Goal: Information Seeking & Learning: Learn about a topic

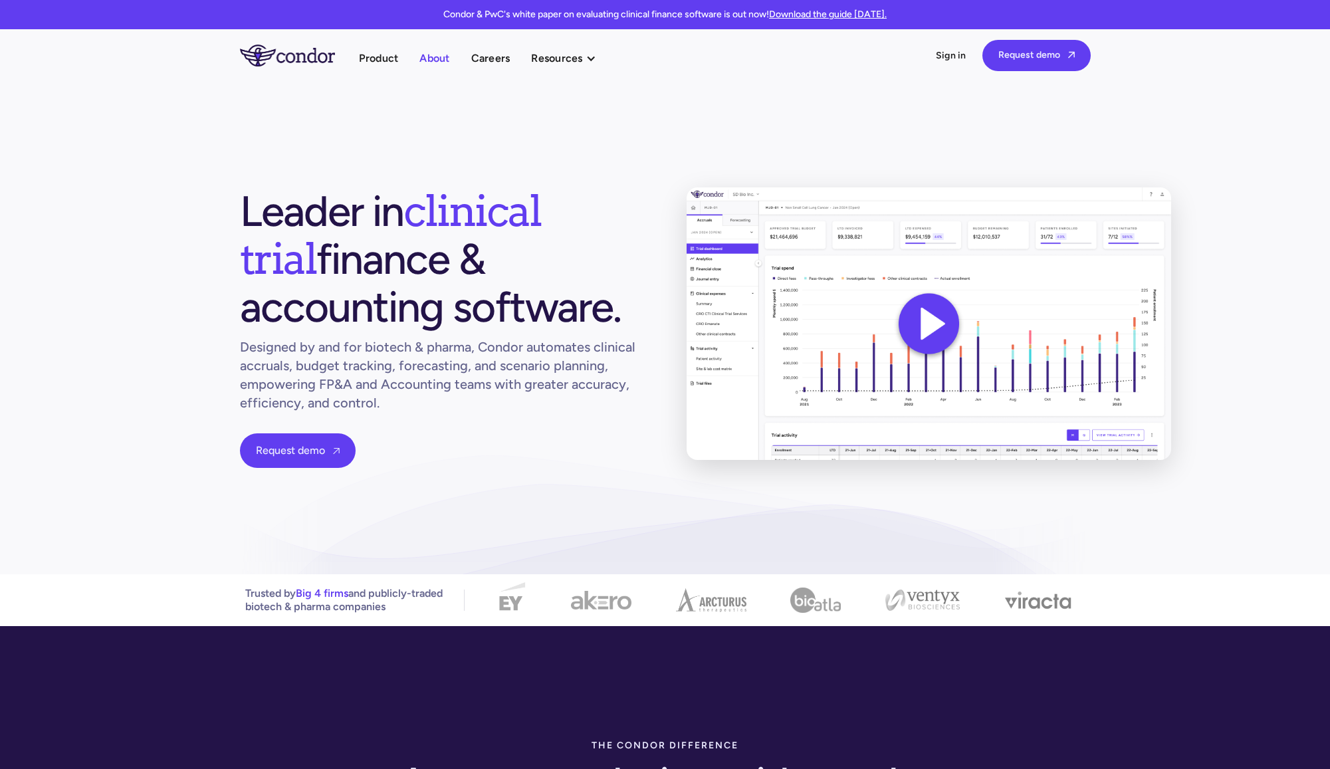
click at [427, 58] on link "About" at bounding box center [435, 58] width 30 height 18
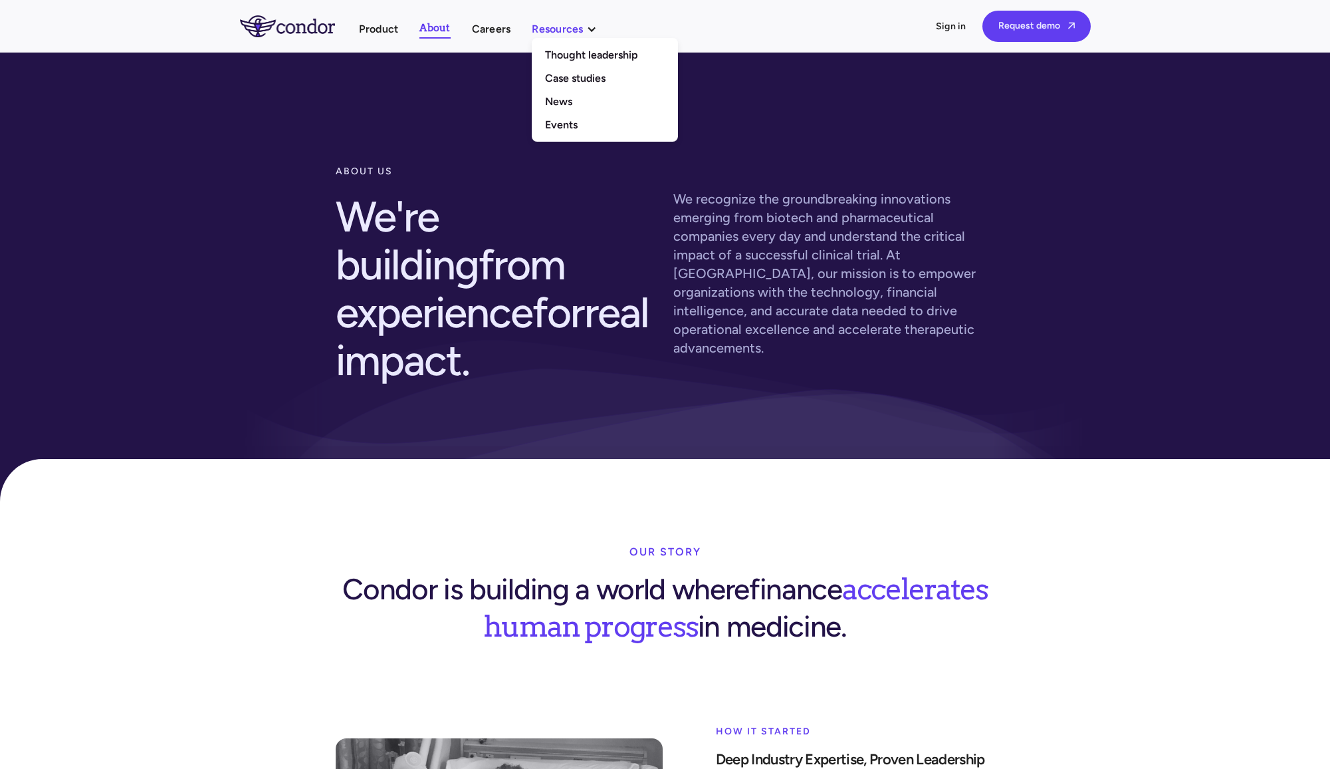
click at [560, 25] on div "Resources" at bounding box center [557, 29] width 51 height 18
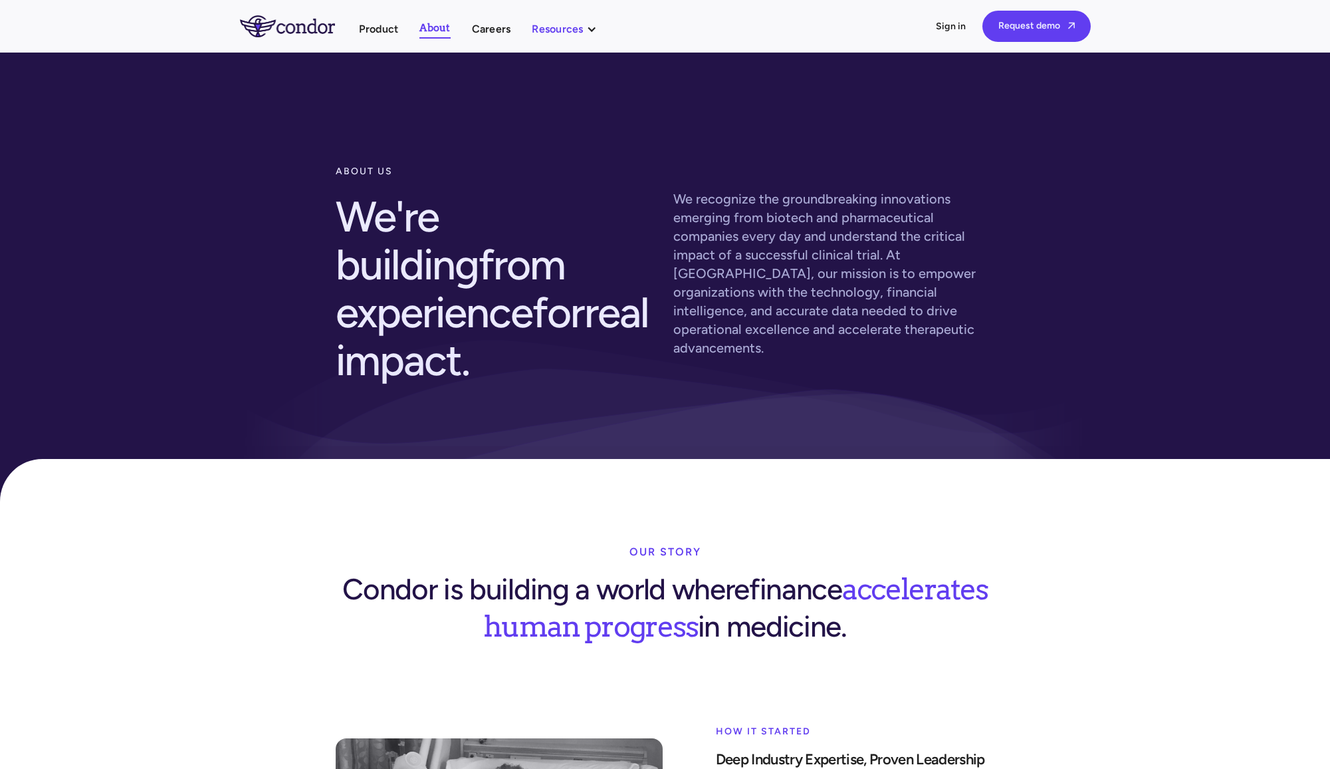
click at [560, 25] on div "Resources" at bounding box center [557, 29] width 51 height 18
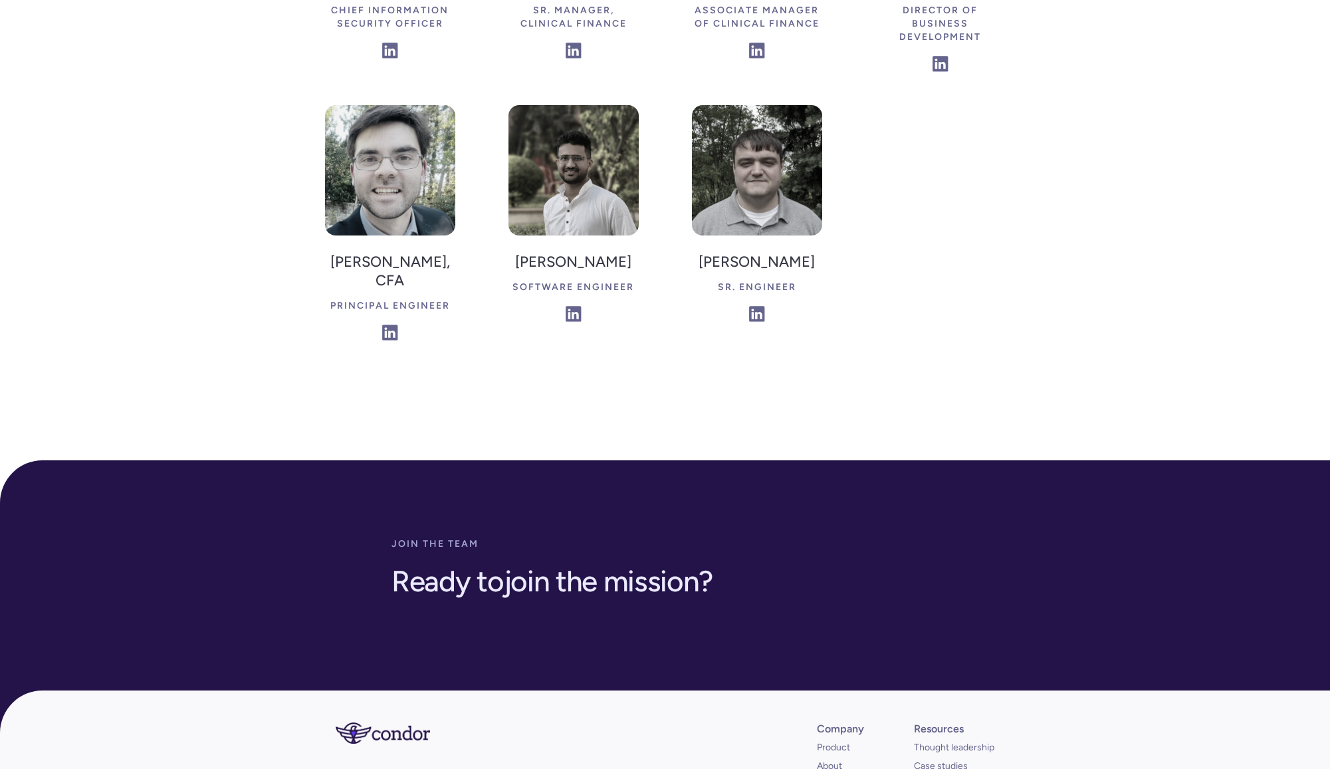
scroll to position [3621, 0]
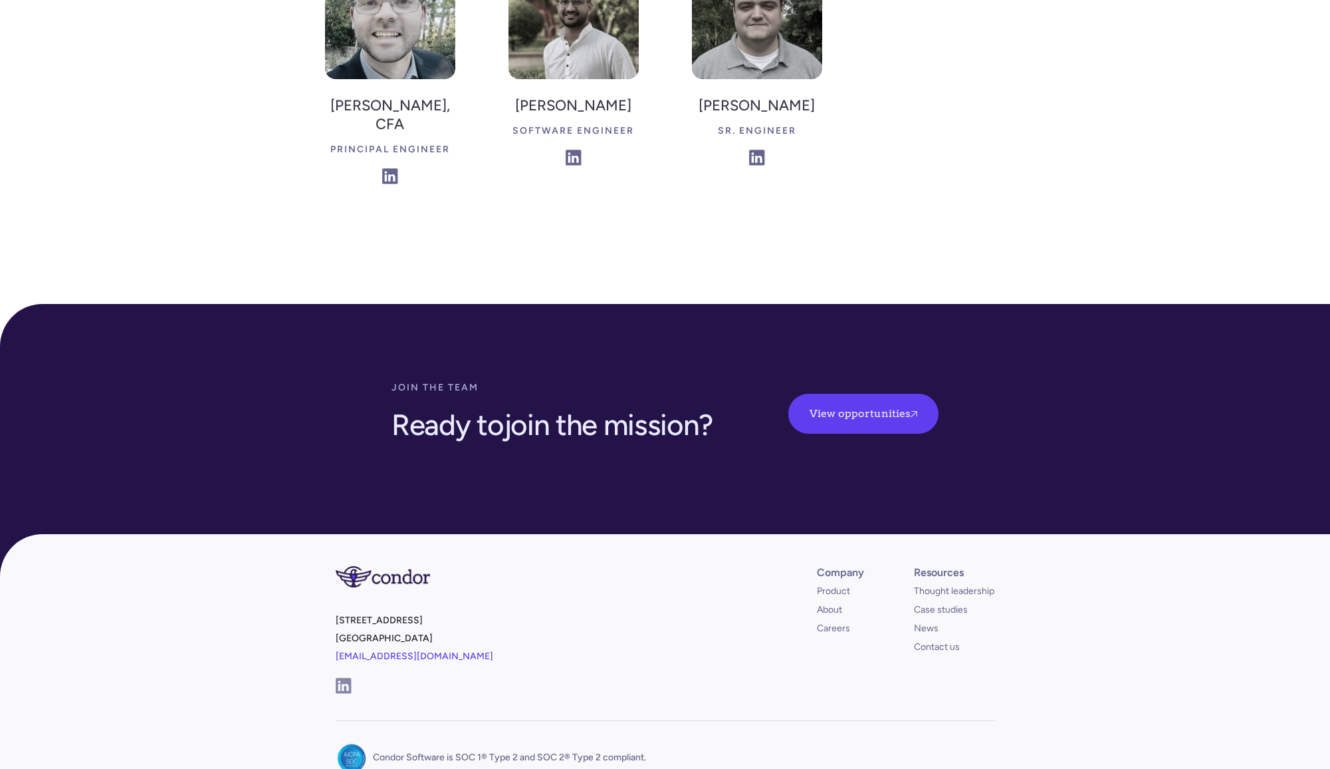
click at [358, 743] on img at bounding box center [351, 757] width 29 height 29
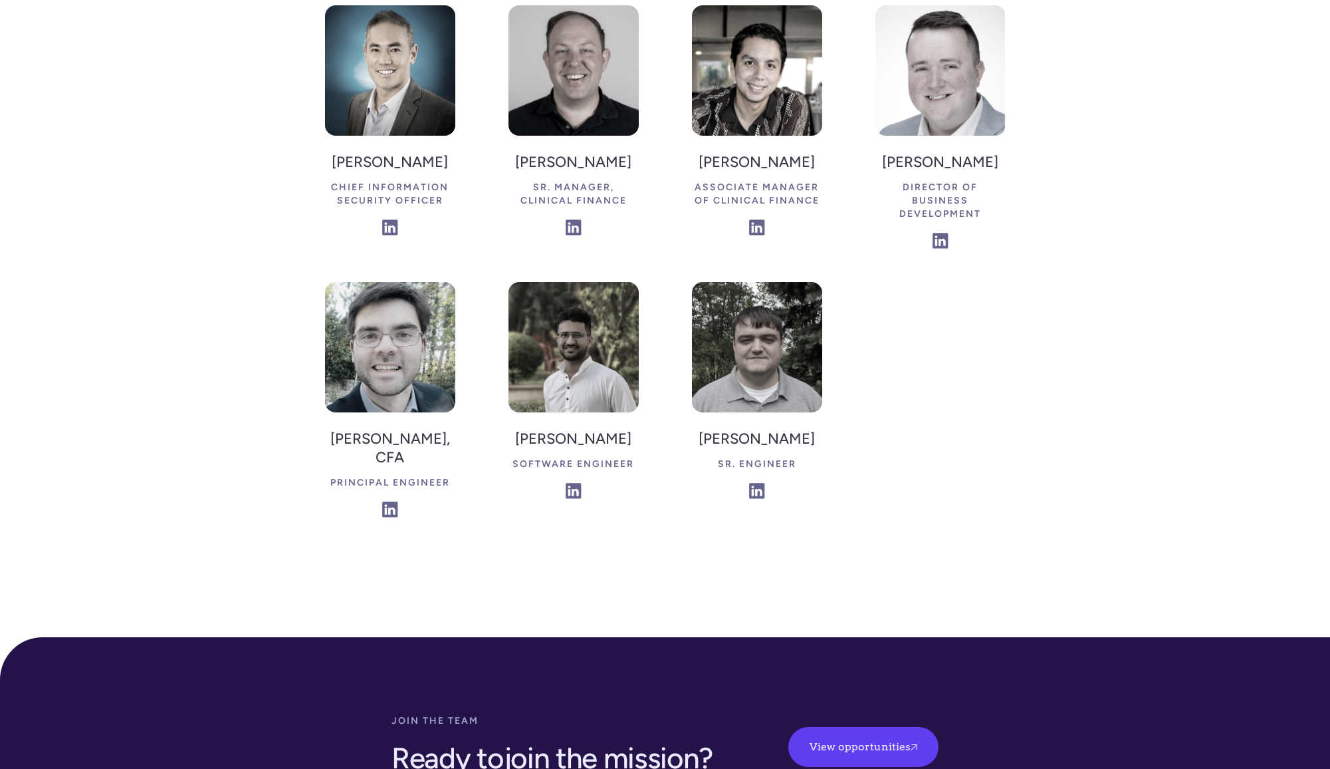
scroll to position [2728, 0]
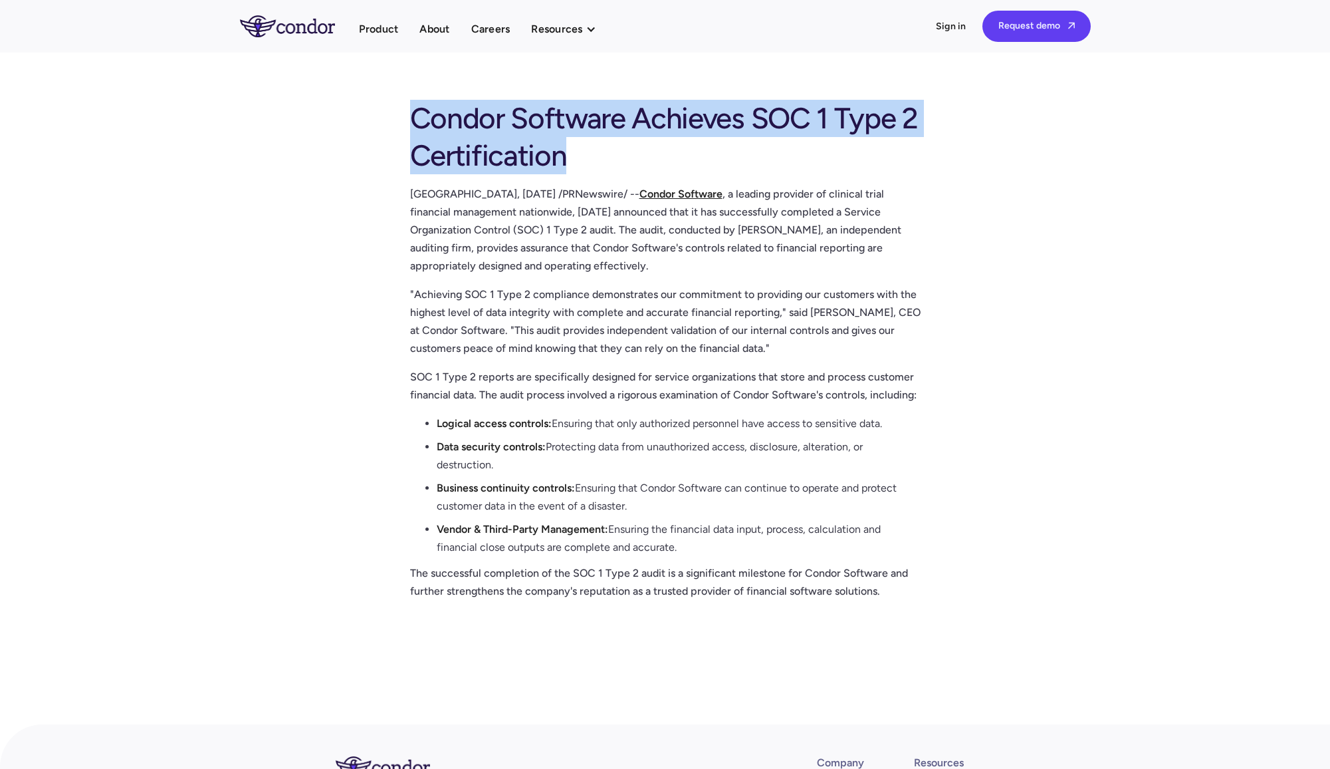
drag, startPoint x: 589, startPoint y: 162, endPoint x: 378, endPoint y: 106, distance: 218.0
click at [378, 106] on div "Condor Software Achieves SOC 1 Type 2 Certification by SAN DIEGO, Jan. 3, 2024 …" at bounding box center [665, 366] width 1330 height 545
copy div "Condor Software Achieves SOC 1 Type 2 Certification"
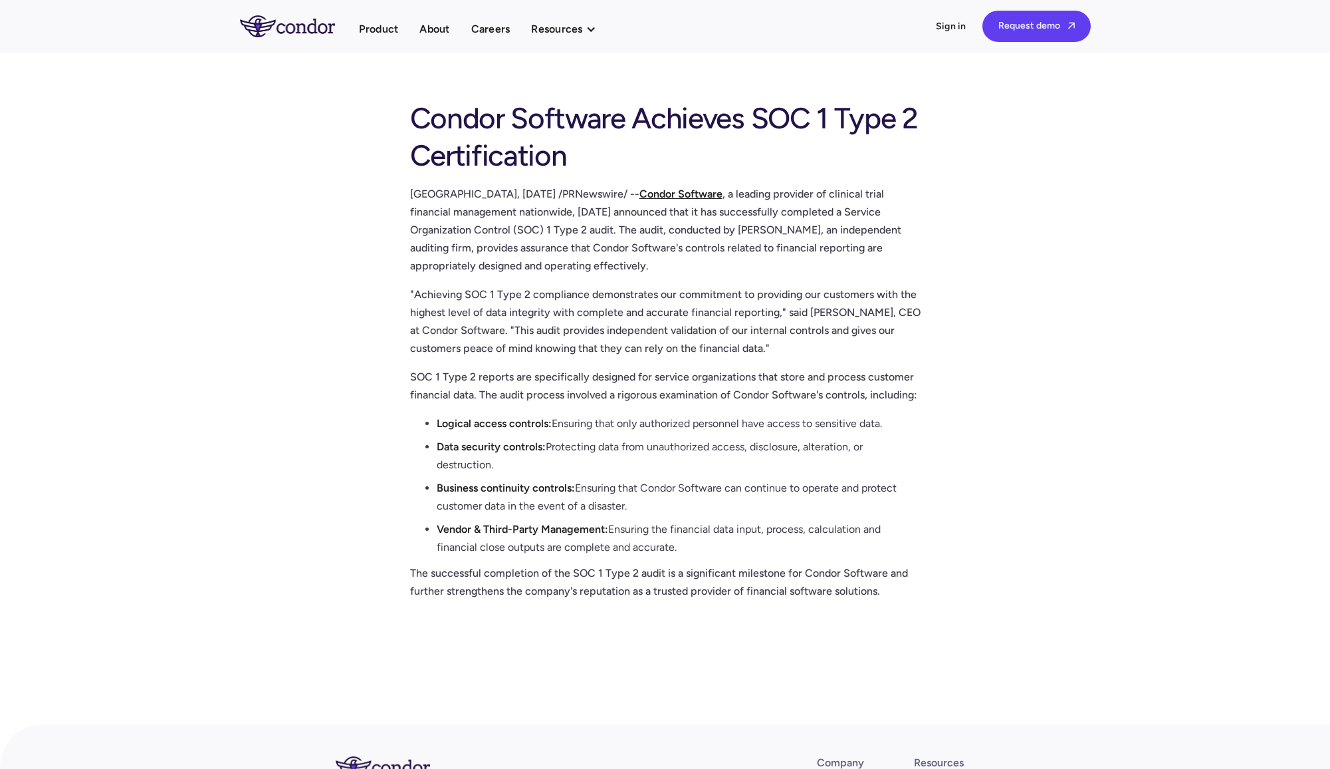
click at [594, 424] on li "Logical access controls: Ensuring that only authorized personnel have access to…" at bounding box center [679, 425] width 484 height 23
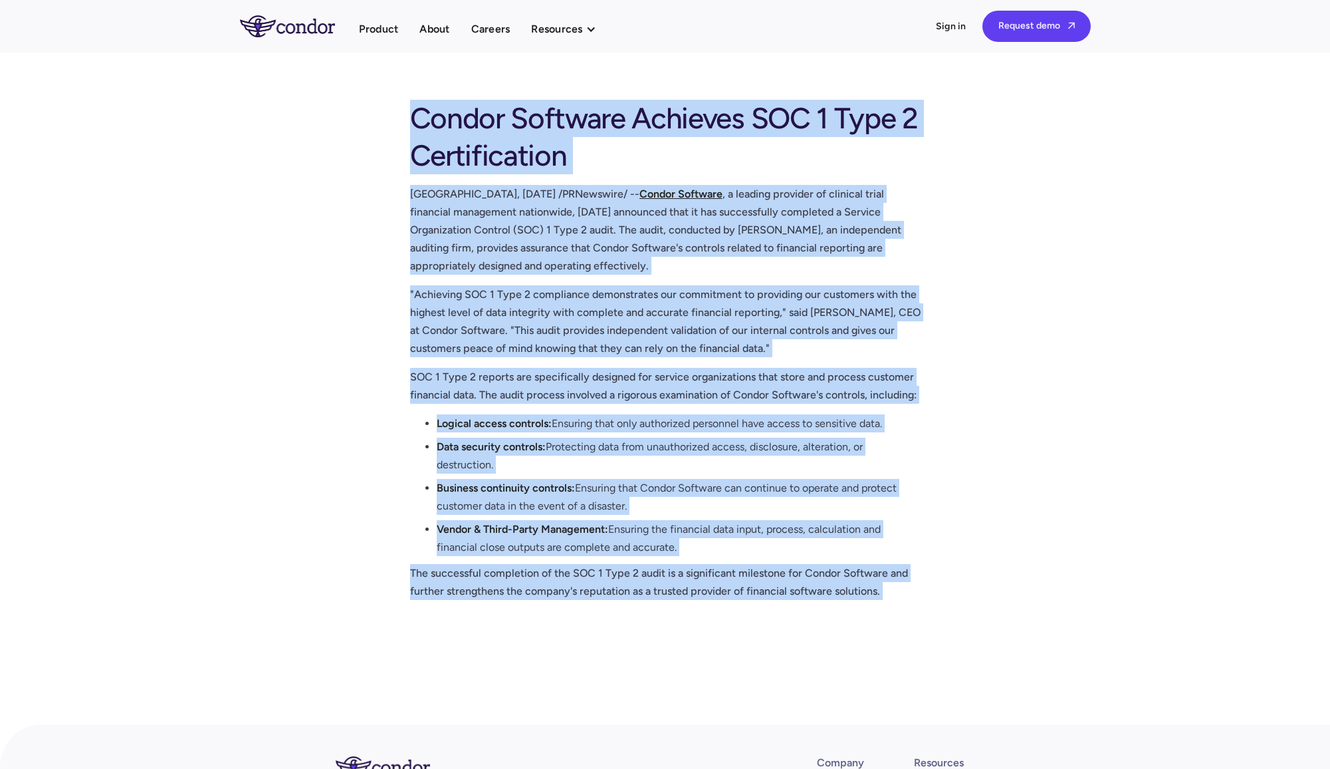
drag, startPoint x: 941, startPoint y: 612, endPoint x: 306, endPoint y: 110, distance: 810.3
click at [306, 110] on div "Condor Software Achieves SOC 1 Type 2 Certification by SAN DIEGO, Jan. 3, 2024 …" at bounding box center [665, 366] width 1330 height 545
copy div "Condor Software Achieves SOC 1 Type 2 Certification by SAN DIEGO, Jan. 3, 2024 …"
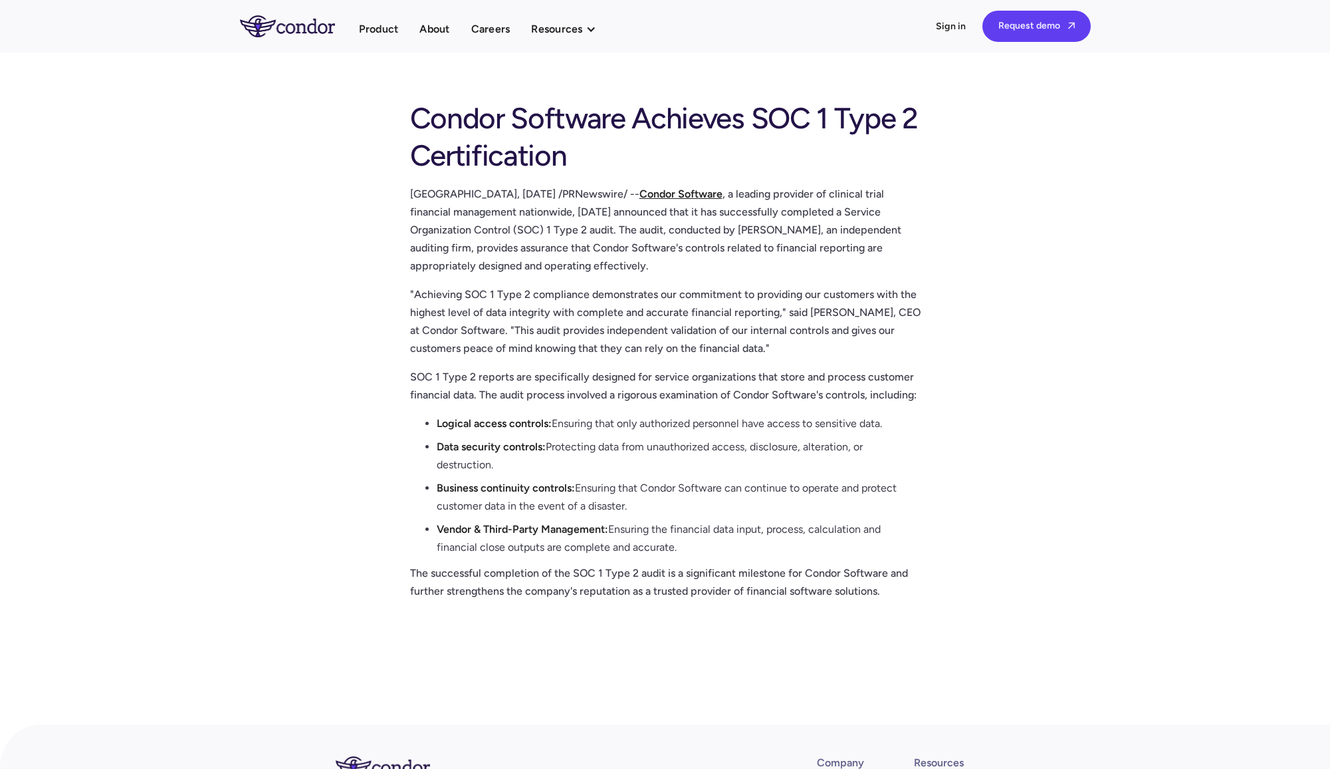
click at [458, 663] on section "Condor Software Achieves SOC 1 Type 2 Certification by SAN DIEGO, Jan. 3, 2024 …" at bounding box center [665, 388] width 1330 height 672
click at [580, 324] on p ""Achieving SOC 1 Type 2 compliance demonstrates our commitment to providing our…" at bounding box center [665, 321] width 511 height 72
click at [681, 188] on strong "Condor Software" at bounding box center [681, 193] width 83 height 13
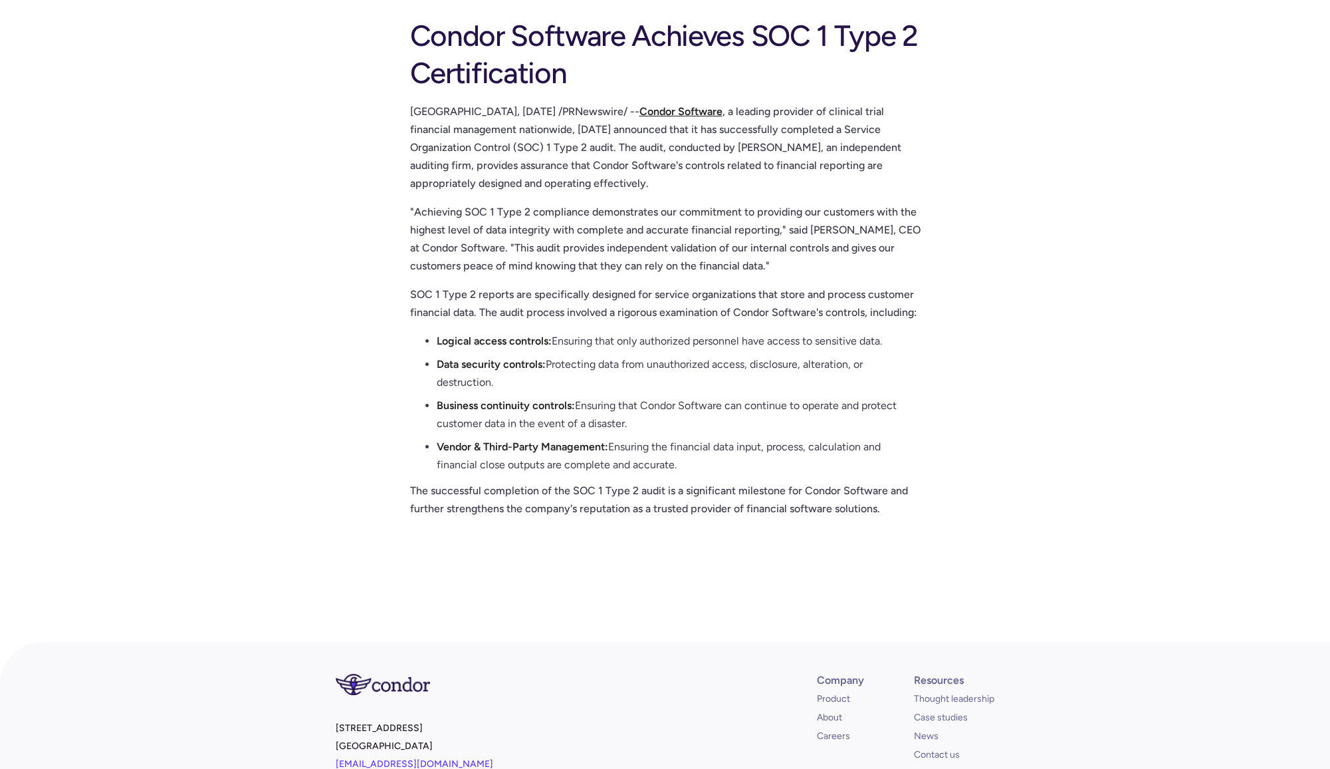
scroll to position [104, 0]
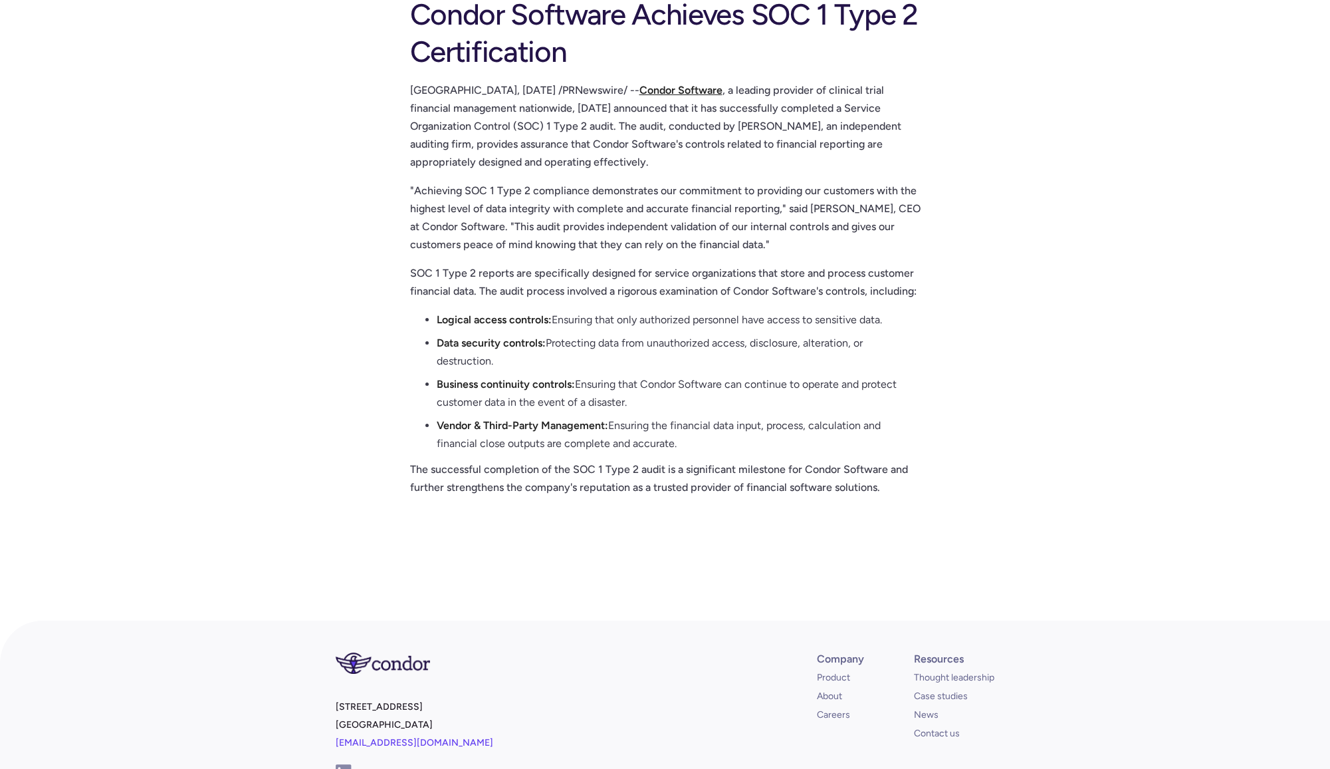
click at [578, 88] on p "SAN DIEGO, Jan. 3, 2024 /PRNewswire/ -- Condor Software , a leading provider of…" at bounding box center [665, 126] width 511 height 90
click at [482, 239] on p ""Achieving SOC 1 Type 2 compliance demonstrates our commitment to providing our…" at bounding box center [665, 218] width 511 height 72
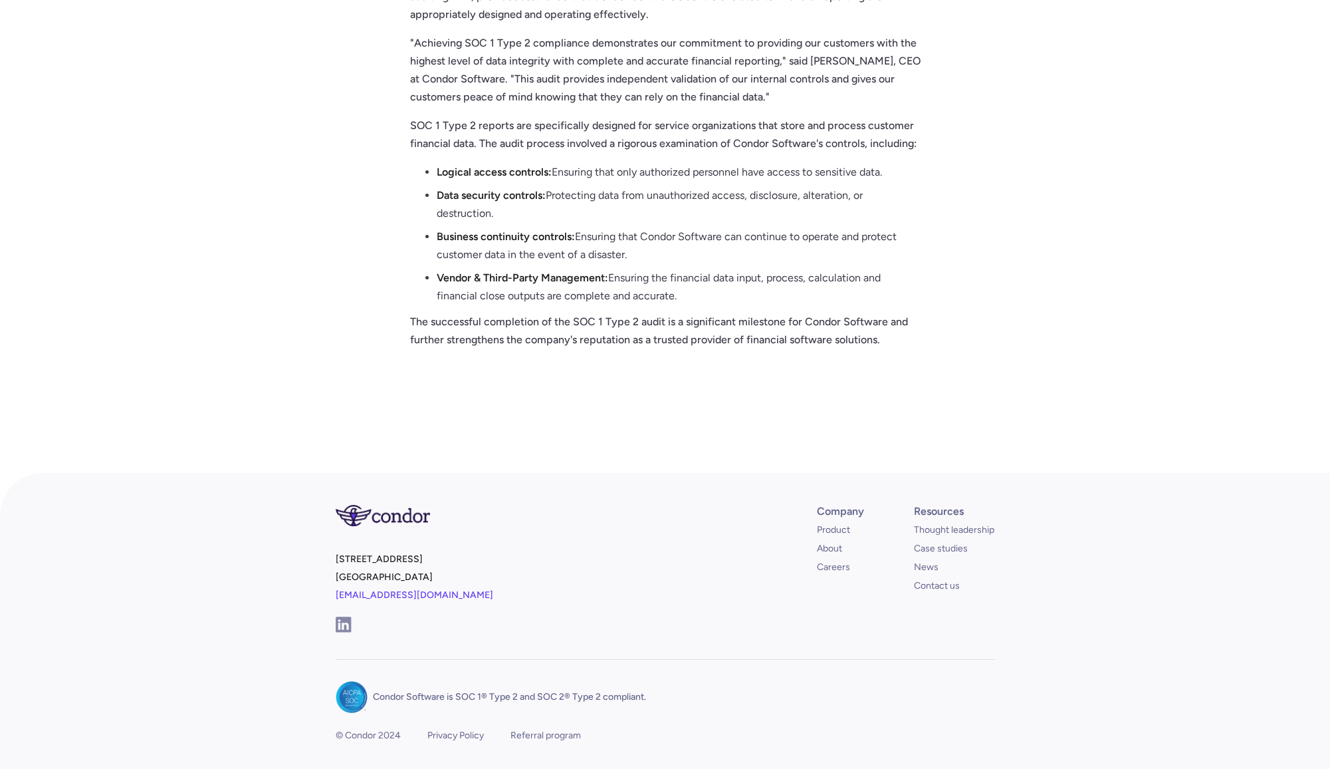
scroll to position [0, 0]
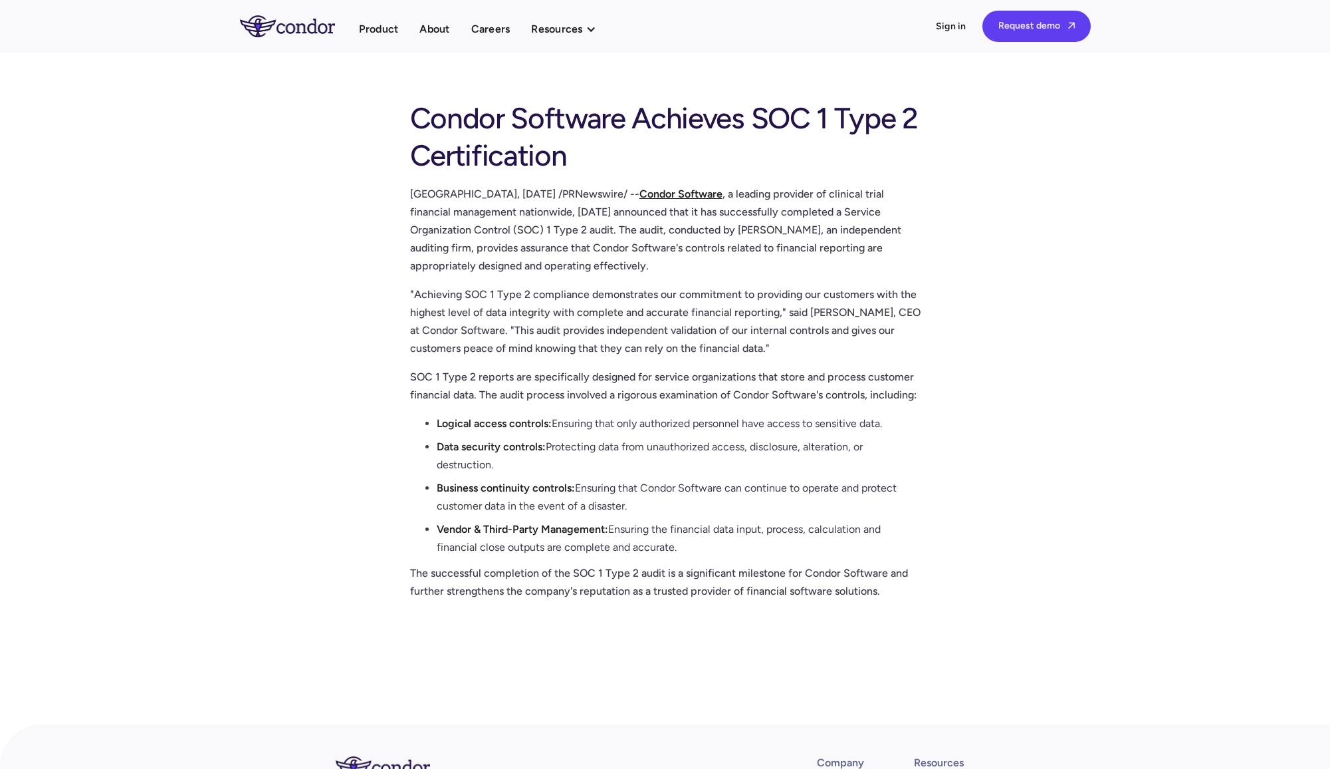
click at [593, 440] on li "Data security controls: Protecting data from unauthorized access, disclosure, a…" at bounding box center [679, 457] width 484 height 41
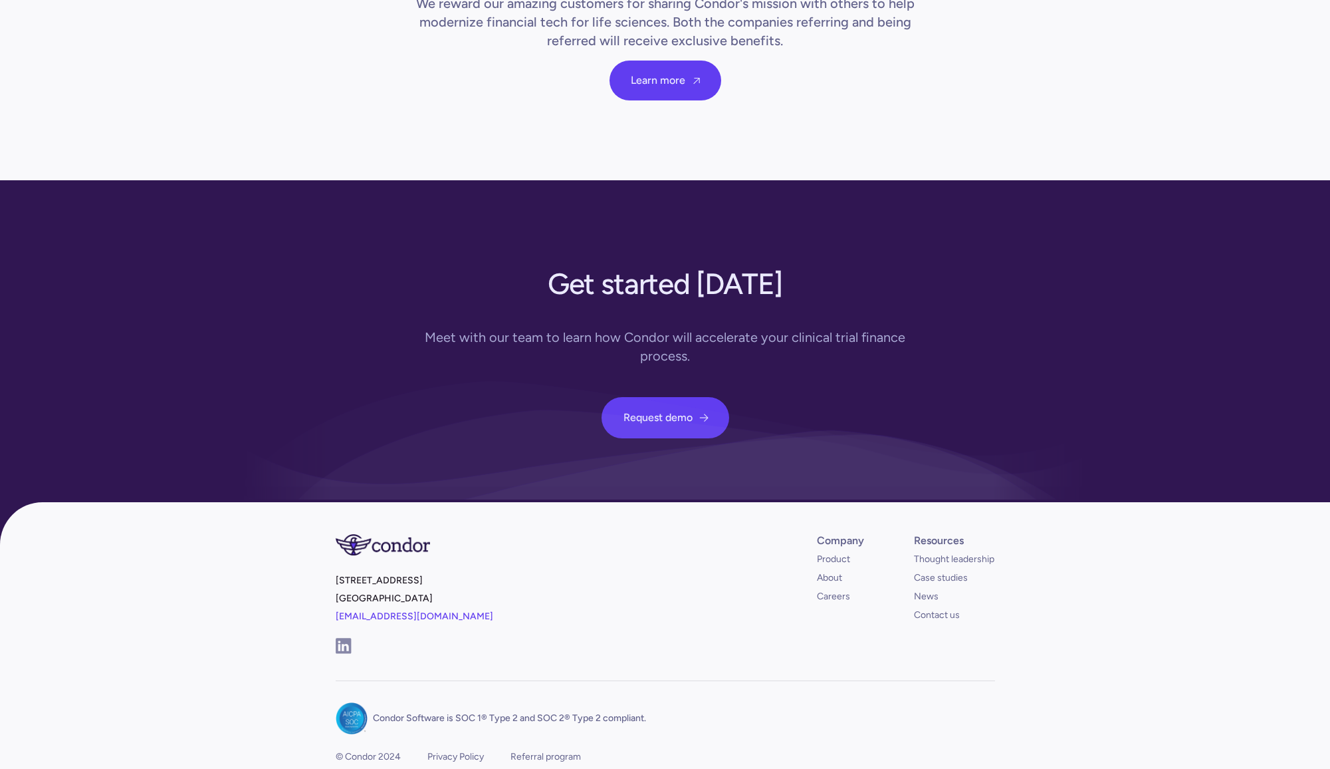
scroll to position [4662, 0]
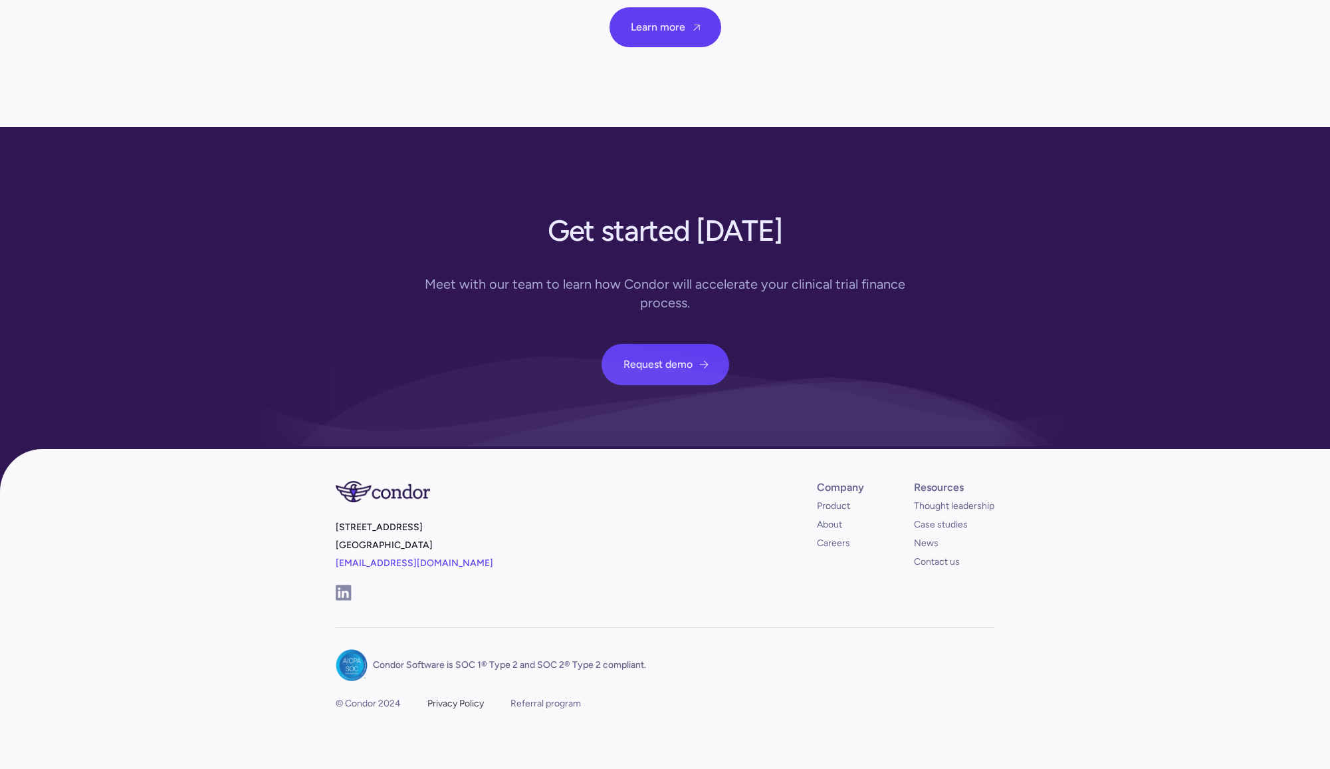
click at [465, 697] on div "Privacy Policy" at bounding box center [455, 703] width 57 height 13
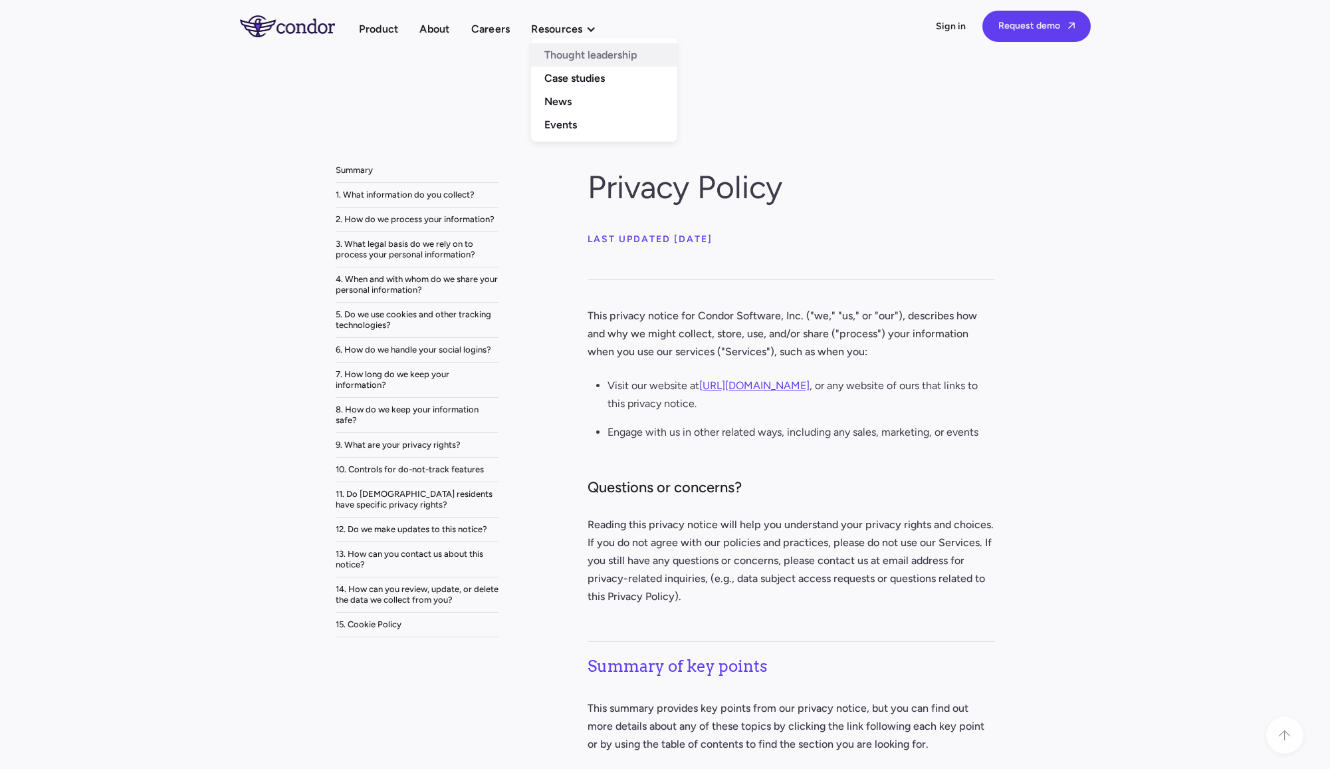
click at [582, 61] on link "Thought leadership" at bounding box center [604, 54] width 146 height 23
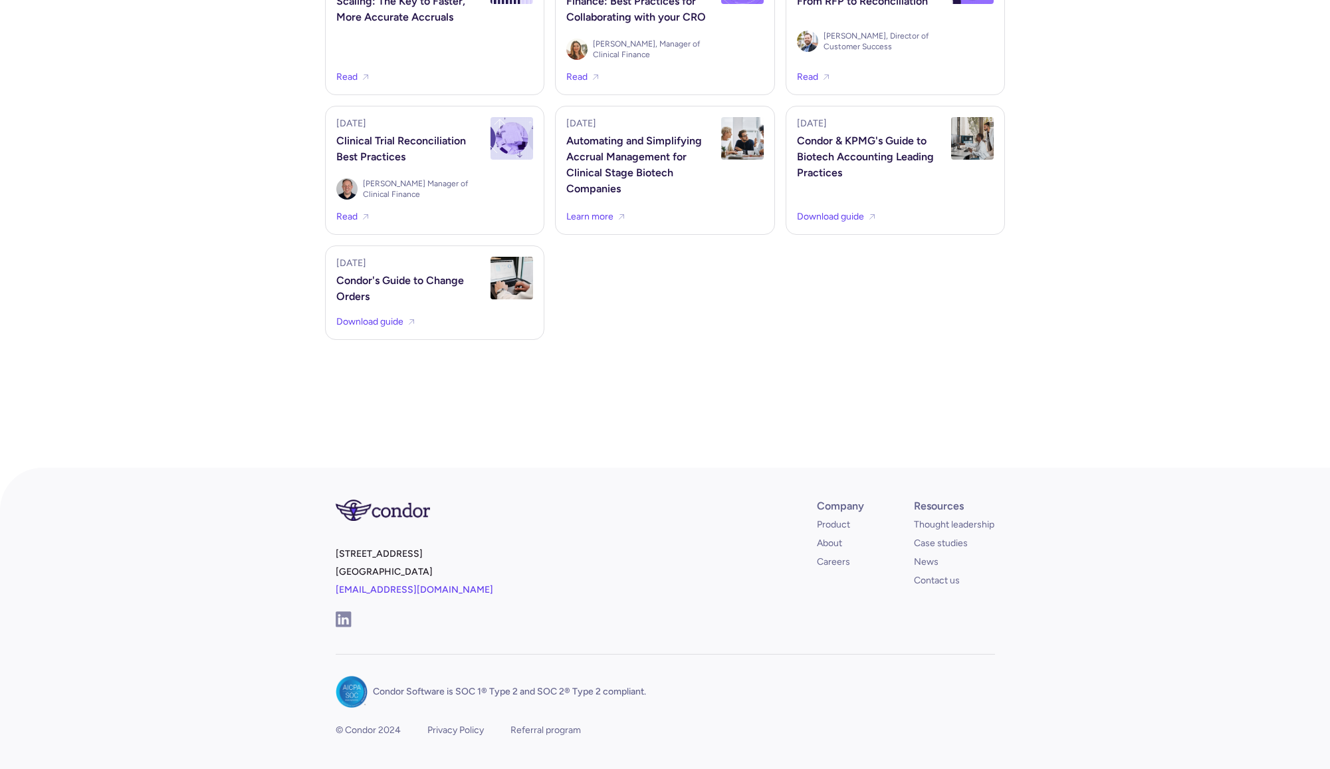
scroll to position [1487, 0]
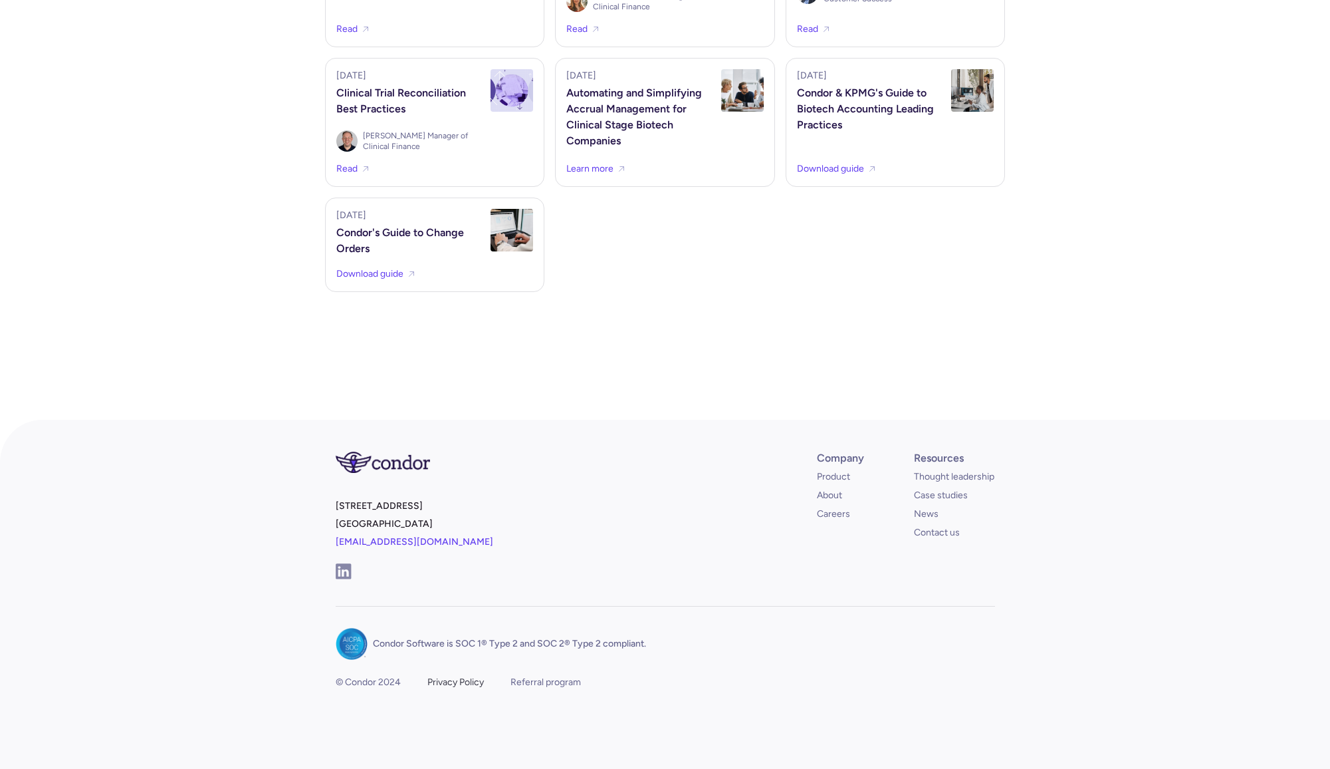
click at [461, 685] on div "Privacy Policy" at bounding box center [455, 681] width 57 height 13
